Goal: Find specific page/section: Find specific page/section

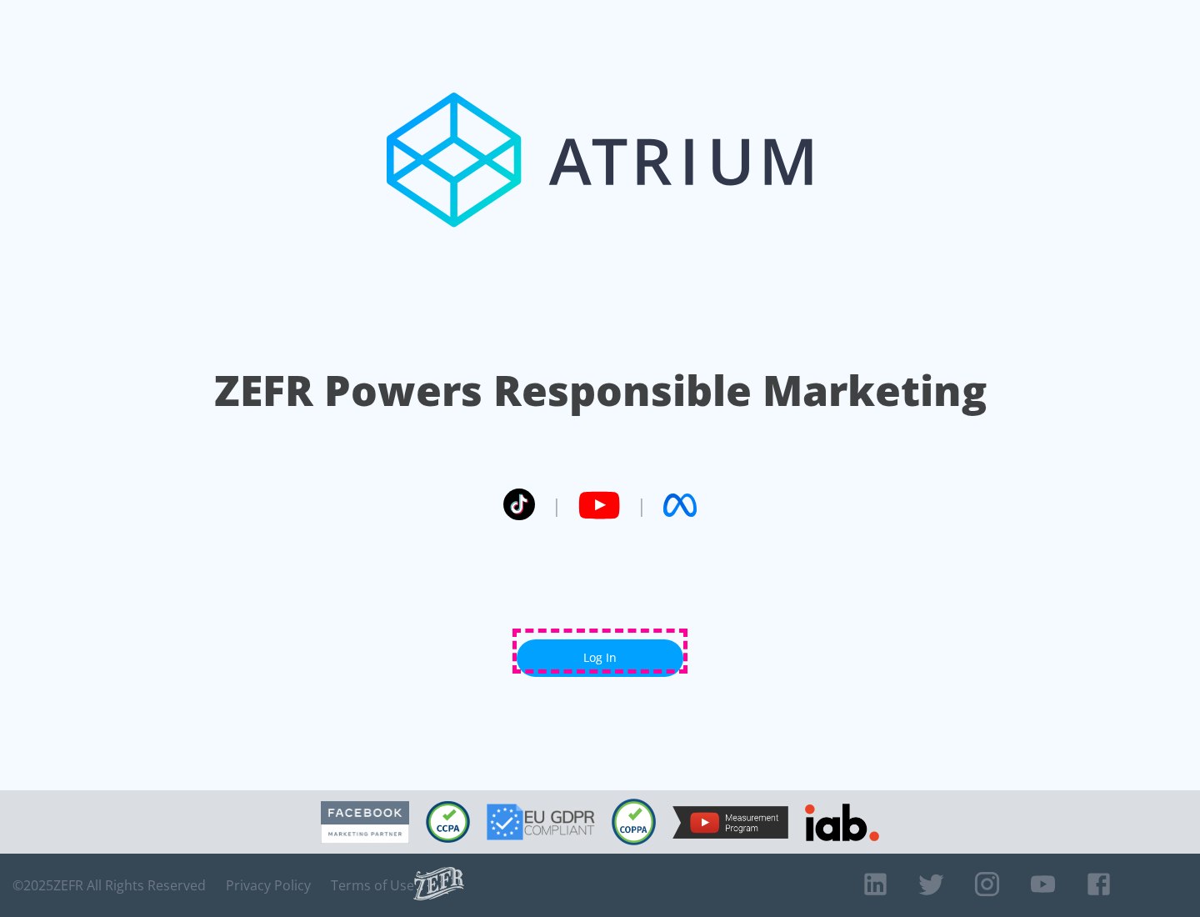
click at [600, 651] on link "Log In" at bounding box center [600, 658] width 167 height 38
